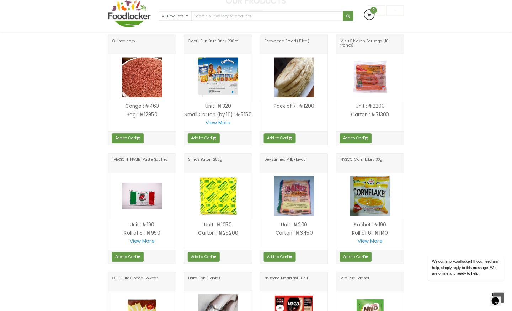
scroll to position [229, 0]
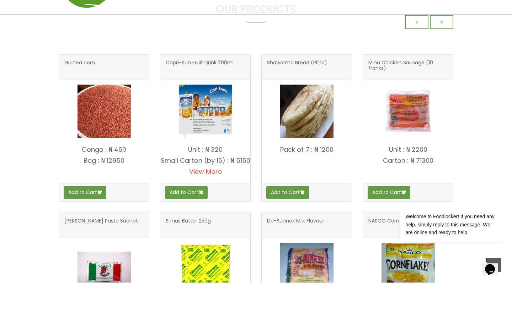
click at [212, 196] on link "View More" at bounding box center [205, 200] width 33 height 9
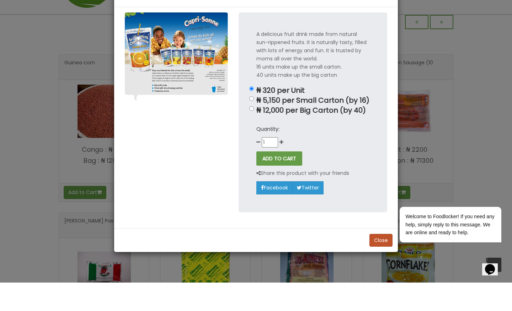
click at [252, 135] on input "₦ 12,000 per Big Carton (by 40)" at bounding box center [251, 137] width 5 height 5
radio input "true"
click at [351, 180] on div "ADD TO CART" at bounding box center [313, 187] width 113 height 14
click at [273, 180] on button "ADD TO CART" at bounding box center [280, 187] width 46 height 14
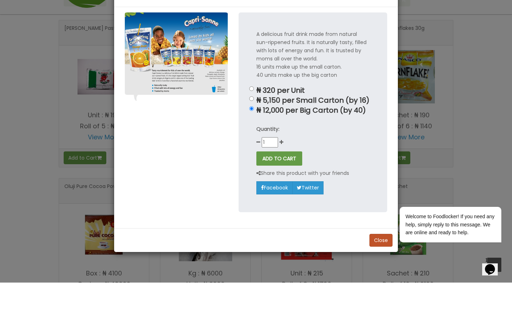
scroll to position [423, 0]
drag, startPoint x: 244, startPoint y: 175, endPoint x: 466, endPoint y: 40, distance: 259.6
click at [384, 40] on div "Capri-Sun Fruit Drink 200ml × A delicious fruit drink made from natural sun-rip…" at bounding box center [256, 155] width 512 height 311
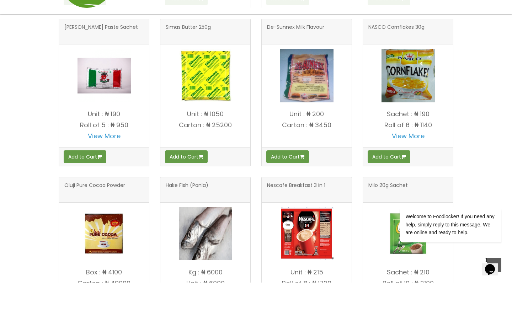
scroll to position [294, 0]
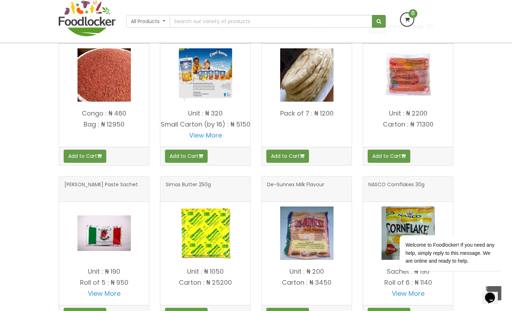
click at [384, 49] on div "OUR PRODUCTS Guinea corn" at bounding box center [256, 244] width 512 height 554
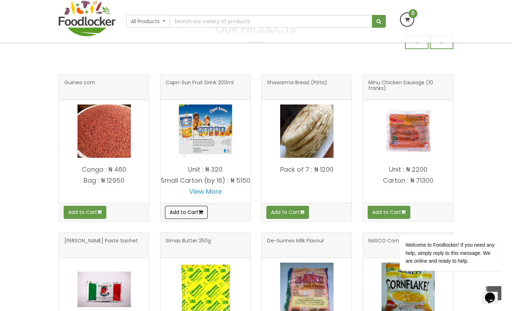
click at [197, 219] on button "Add to Cart" at bounding box center [186, 212] width 43 height 13
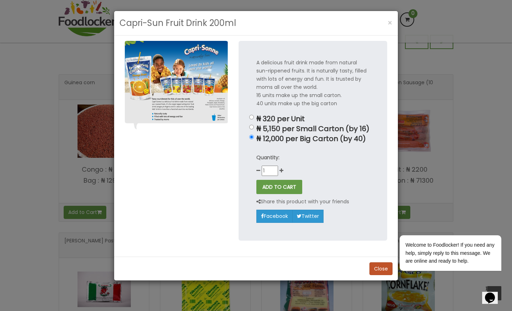
scroll to position [0, 0]
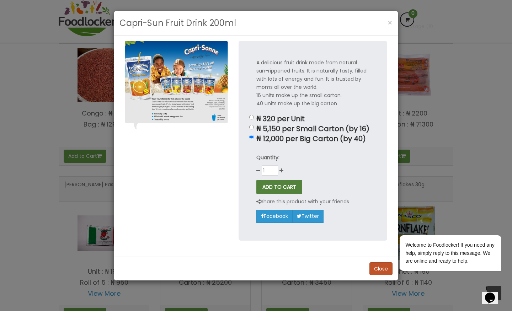
click at [264, 194] on button "ADD TO CART" at bounding box center [280, 187] width 46 height 14
click at [253, 139] on input "₦ 12,000 per Big Carton (by 40)" at bounding box center [251, 137] width 5 height 5
radio input "true"
click at [291, 194] on button "ADD TO CART" at bounding box center [280, 187] width 46 height 14
click at [253, 130] on div "A delicious fruit drink made from natural sun-rippened fruits. It is naturally …" at bounding box center [313, 141] width 149 height 200
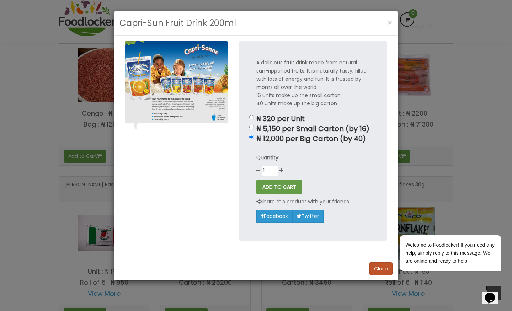
click at [252, 126] on input "₦ 5,150 per Small Carton (by 16)" at bounding box center [251, 127] width 5 height 5
radio input "true"
click at [297, 194] on button "ADD TO CART" at bounding box center [280, 187] width 46 height 14
click at [384, 24] on span "×" at bounding box center [390, 23] width 5 height 10
